Goal: Information Seeking & Learning: Learn about a topic

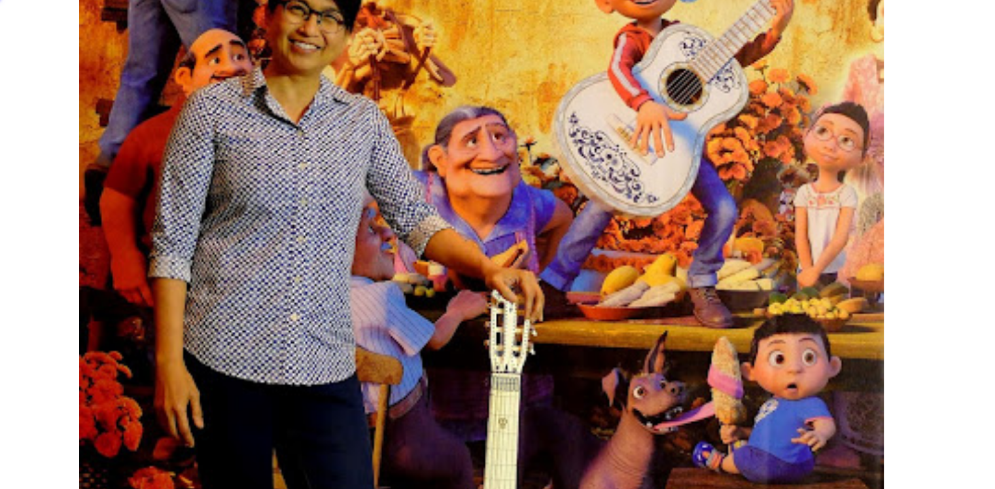
scroll to position [652, 0]
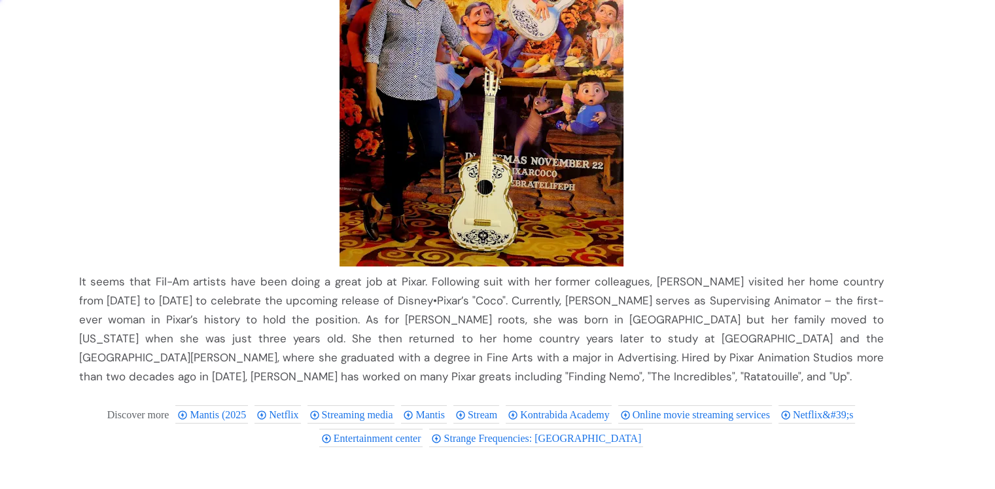
scroll to position [1898, 0]
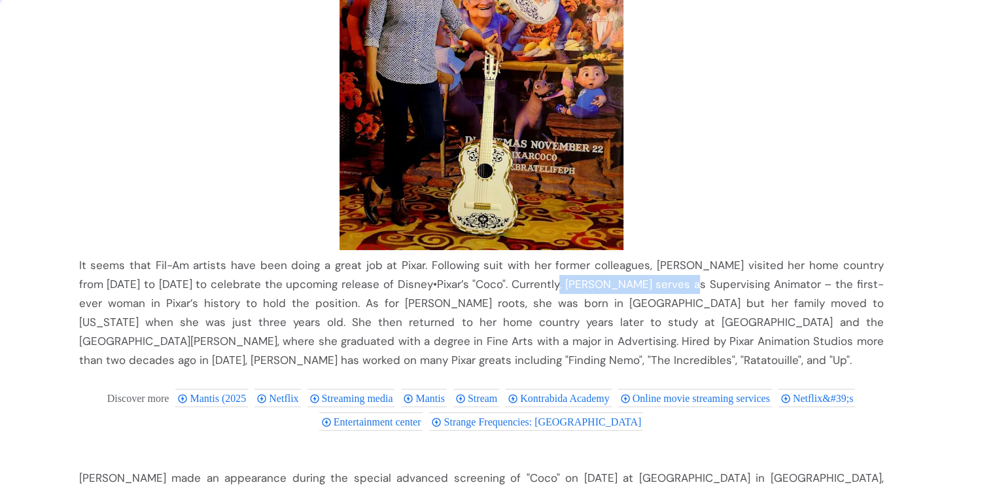
drag, startPoint x: 542, startPoint y: 285, endPoint x: 673, endPoint y: 283, distance: 130.9
click at [673, 283] on div "It seems that Fil-Am artists have been doing a great job at Pixar. Following su…" at bounding box center [481, 313] width 805 height 114
click at [550, 281] on div "It seems that Fil-Am artists have been doing a great job at Pixar. Following su…" at bounding box center [481, 313] width 805 height 114
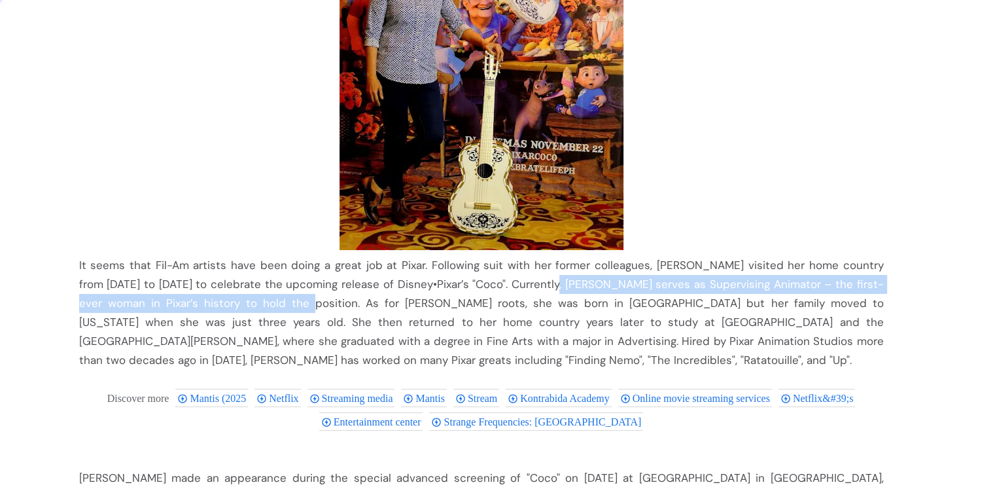
drag, startPoint x: 542, startPoint y: 285, endPoint x: 259, endPoint y: 295, distance: 283.5
click at [259, 295] on div "It seems that Fil-Am artists have been doing a great job at Pixar. Following su…" at bounding box center [481, 313] width 805 height 114
copy div "[PERSON_NAME] serves as Supervising Animator – the first-ever woman in Pixar’s …"
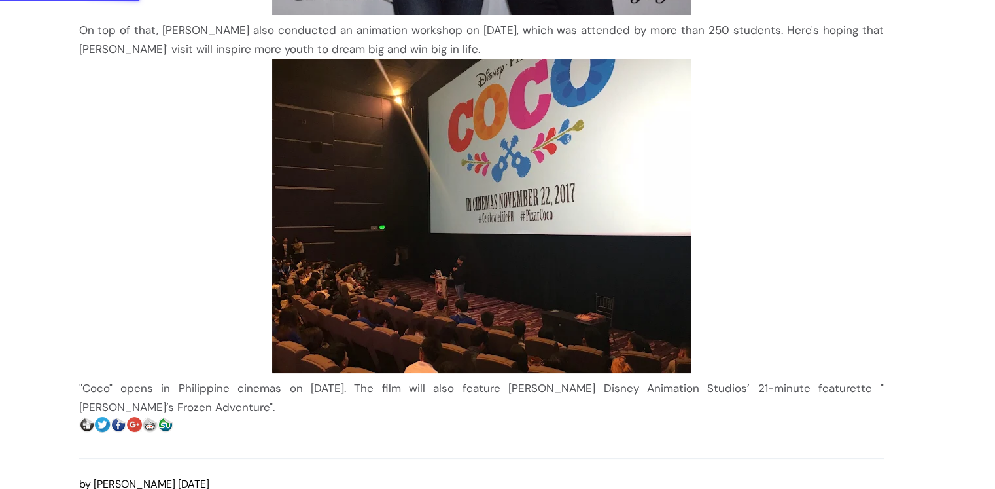
scroll to position [682, 0]
